Goal: Task Accomplishment & Management: Use online tool/utility

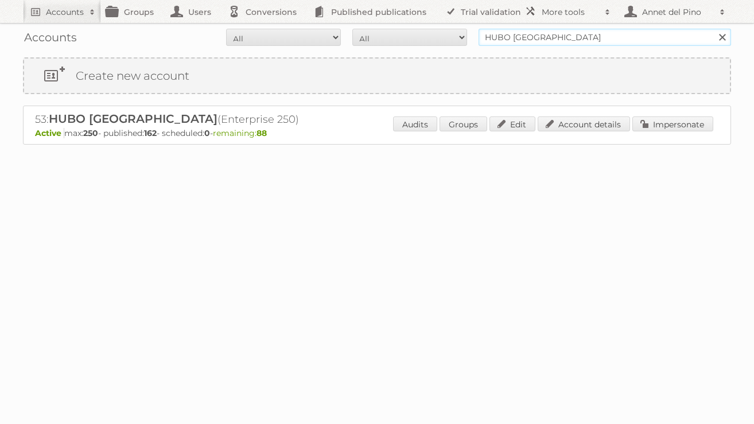
click at [536, 42] on input "HUBO België" at bounding box center [604, 37] width 252 height 17
paste input "[PERSON_NAME][EMAIL_ADDRESS][PERSON_NAME][DOMAIN_NAME]"
type input "[PERSON_NAME][EMAIL_ADDRESS][PERSON_NAME][DOMAIN_NAME]"
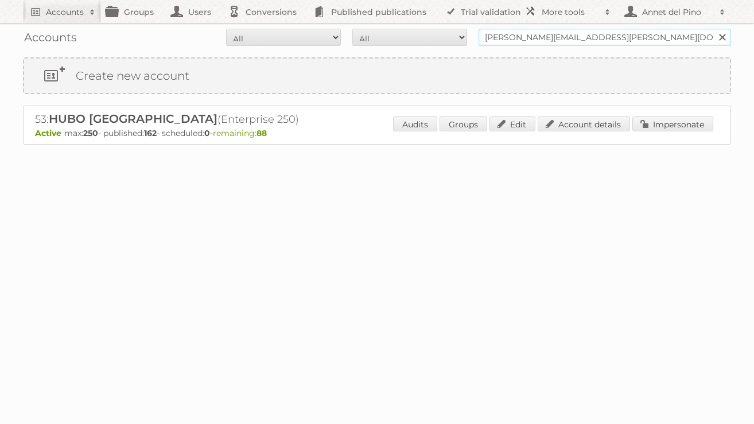
click at [713, 29] on input "Search" at bounding box center [721, 37] width 17 height 17
click at [586, 117] on link "Account details" at bounding box center [583, 123] width 92 height 15
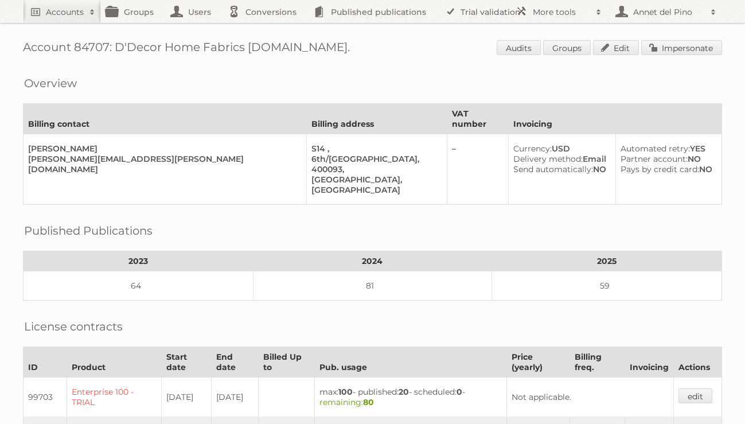
click at [668, 42] on link "Impersonate" at bounding box center [681, 47] width 81 height 15
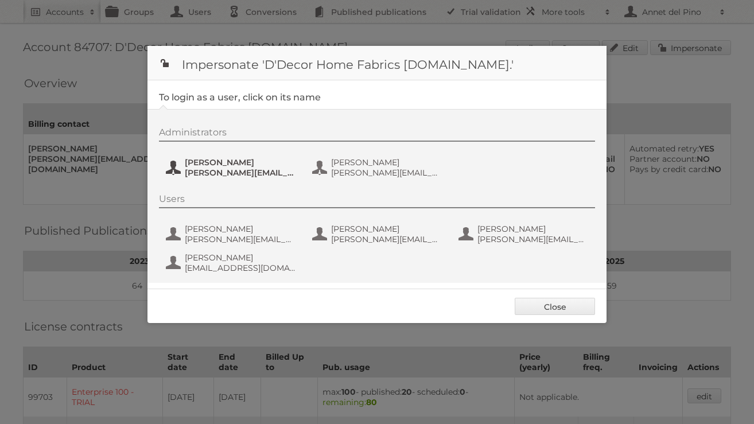
click at [231, 166] on span "Pranav Keluskar" at bounding box center [240, 162] width 111 height 10
